Goal: Obtain resource: Download file/media

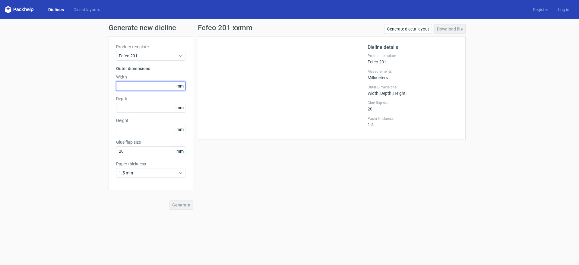
click at [136, 85] on input "text" at bounding box center [150, 86] width 69 height 10
type input "415"
type input "200"
click at [169, 200] on button "Generate" at bounding box center [181, 205] width 24 height 10
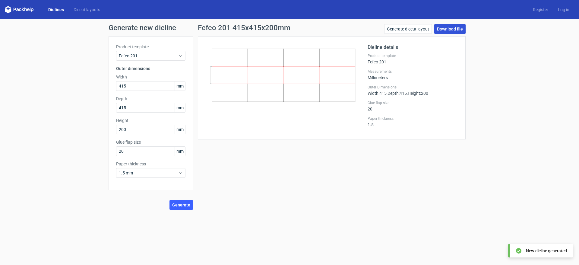
click at [446, 31] on link "Download file" at bounding box center [449, 29] width 31 height 10
